Goal: Transaction & Acquisition: Purchase product/service

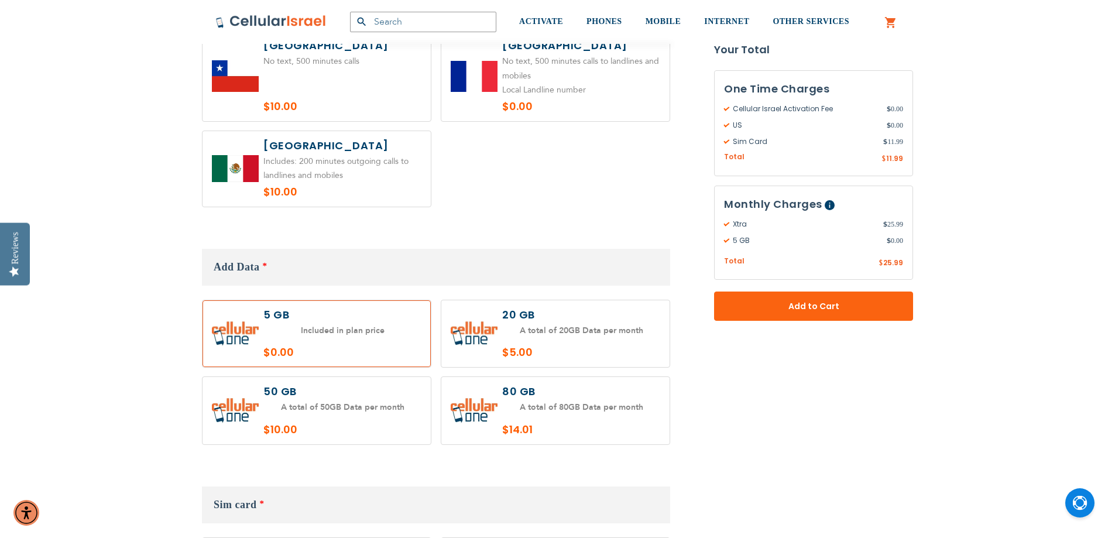
scroll to position [1112, 0]
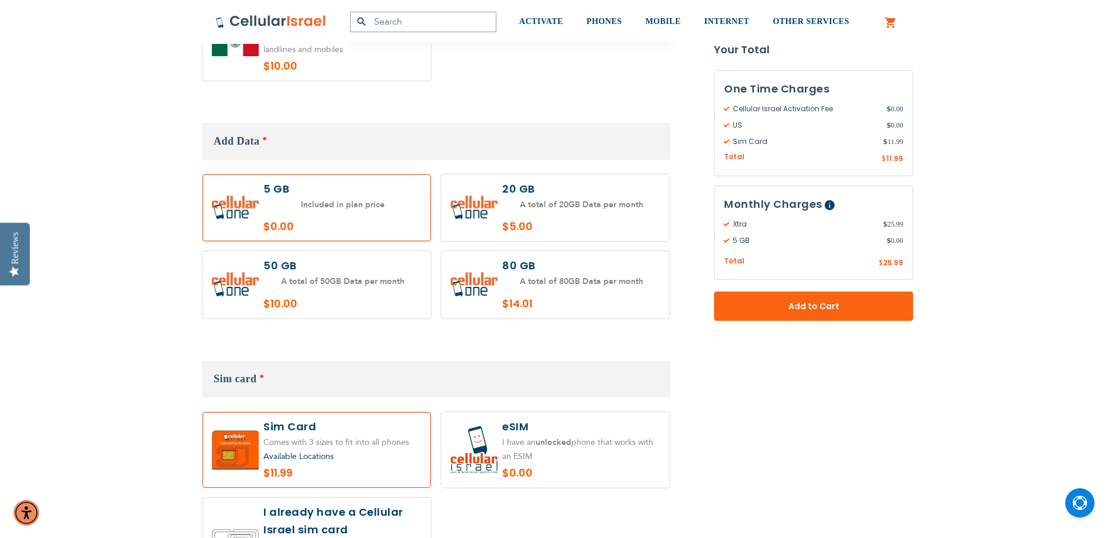
type input "yitzgold"
click at [542, 202] on label at bounding box center [555, 207] width 228 height 67
radio input "true"
click at [353, 280] on label at bounding box center [316, 284] width 228 height 67
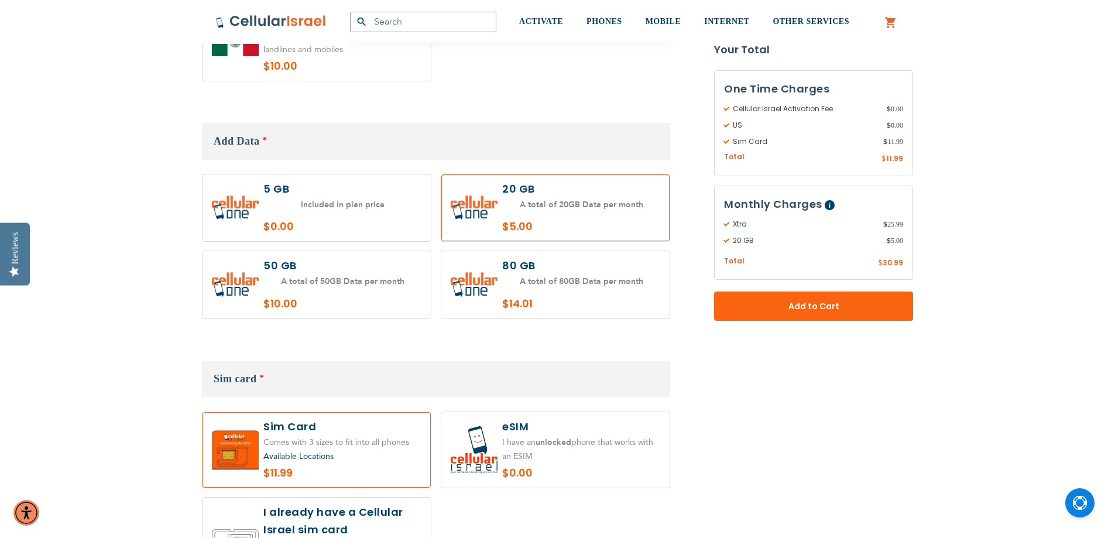
radio input "true"
click at [587, 197] on label at bounding box center [555, 207] width 228 height 67
radio input "true"
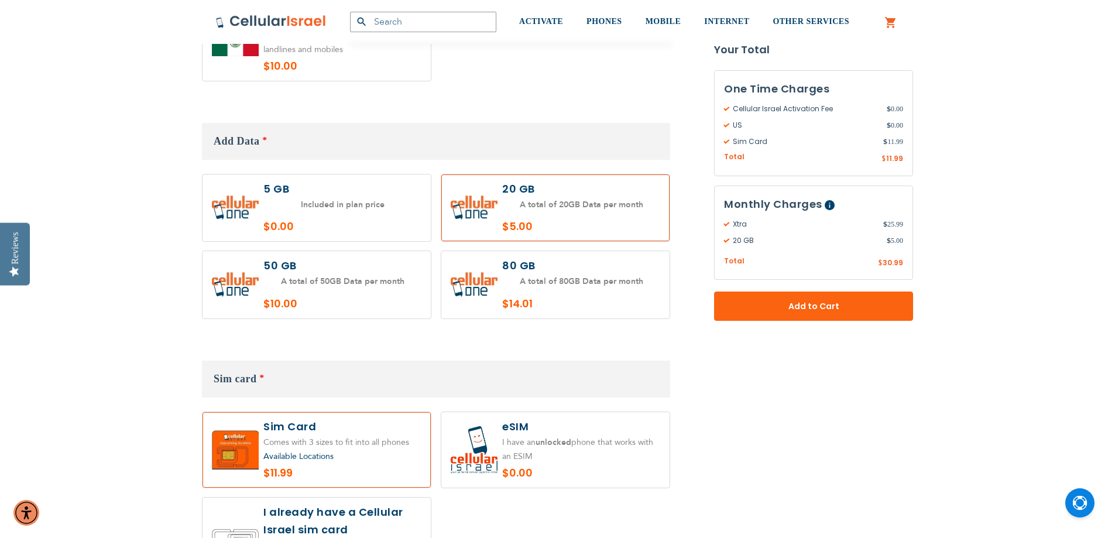
click at [368, 274] on label at bounding box center [316, 284] width 228 height 67
radio input "true"
click at [578, 288] on label at bounding box center [555, 284] width 228 height 67
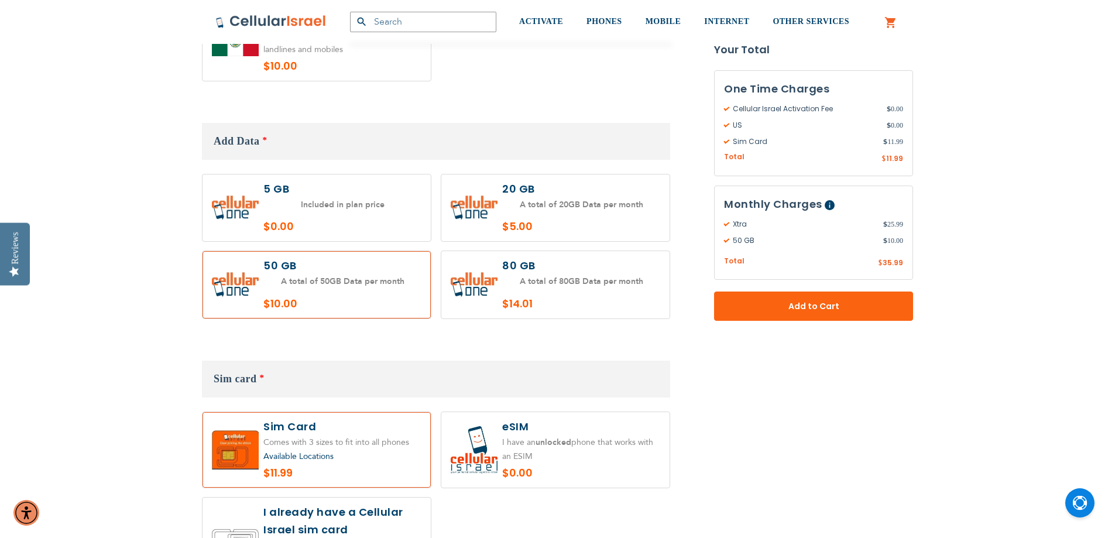
radio input "true"
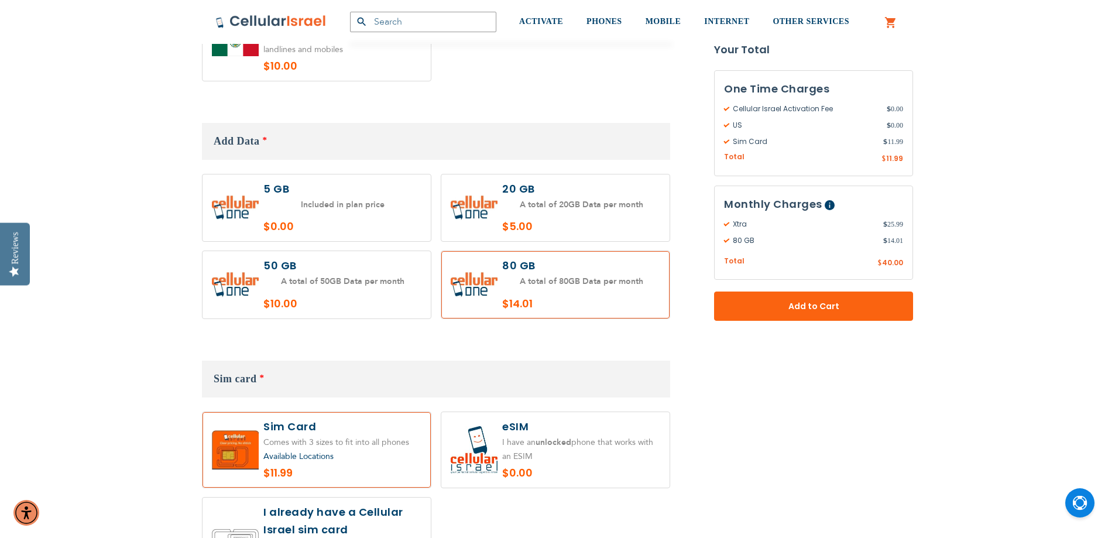
click at [584, 205] on label at bounding box center [555, 207] width 228 height 67
radio input "true"
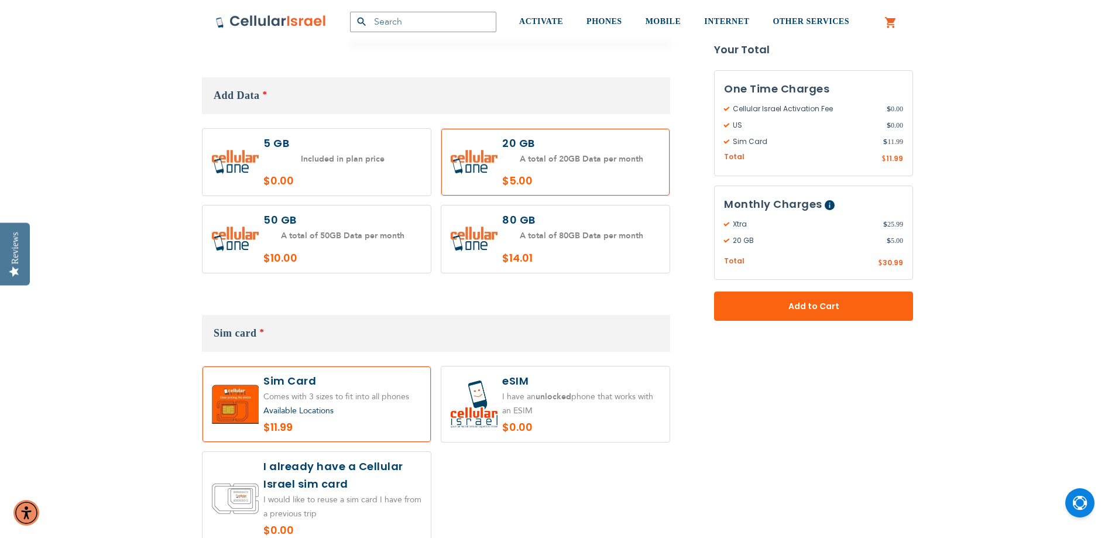
scroll to position [1229, 0]
